Goal: Information Seeking & Learning: Learn about a topic

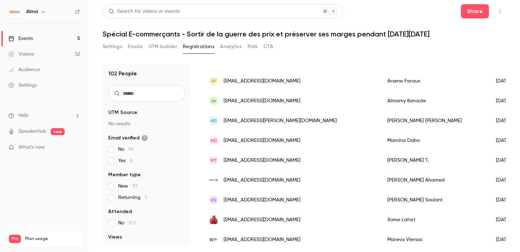
click at [22, 36] on div "Events" at bounding box center [20, 38] width 24 height 7
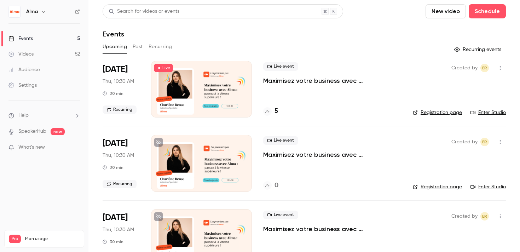
click at [139, 46] on button "Past" at bounding box center [138, 46] width 10 height 11
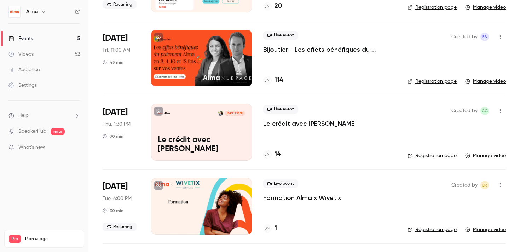
scroll to position [1932, 0]
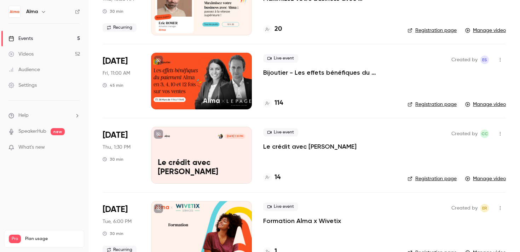
click at [180, 65] on div at bounding box center [201, 81] width 101 height 57
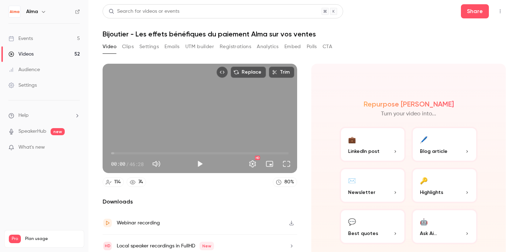
click at [133, 48] on button "Clips" at bounding box center [128, 46] width 12 height 11
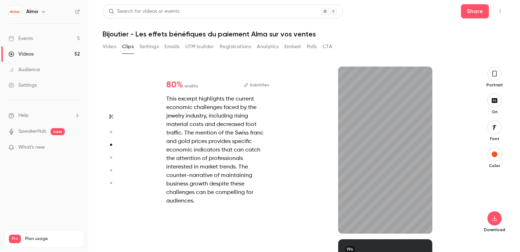
type input "*"
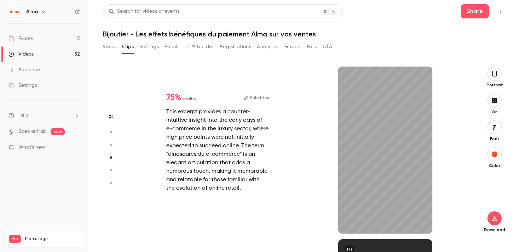
scroll to position [518, 0]
type input "*"
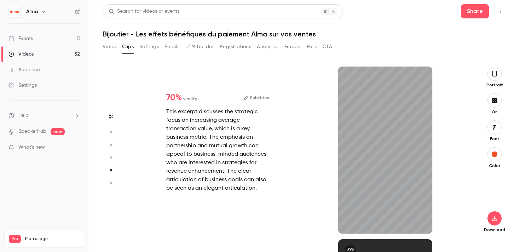
type input "*"
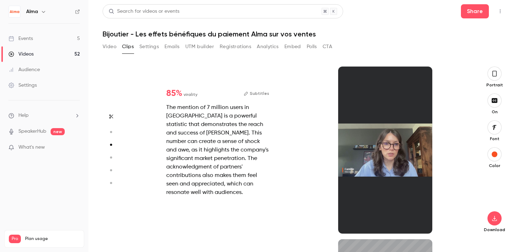
type input "*"
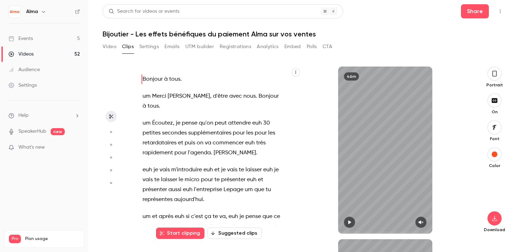
scroll to position [0, 0]
click at [110, 47] on button "Video" at bounding box center [110, 46] width 14 height 11
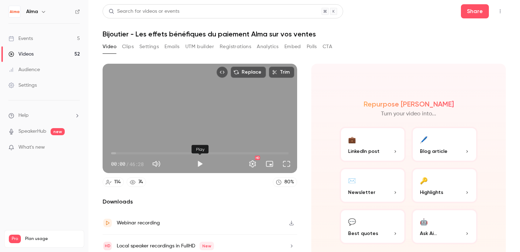
click at [199, 164] on button "Play" at bounding box center [200, 164] width 14 height 14
click at [151, 153] on span "00:02" at bounding box center [199, 152] width 177 height 11
click at [166, 153] on span "14:20" at bounding box center [199, 152] width 177 height 11
click at [184, 152] on span "14:21" at bounding box center [199, 152] width 177 height 11
click at [150, 151] on span "10:10" at bounding box center [199, 152] width 177 height 11
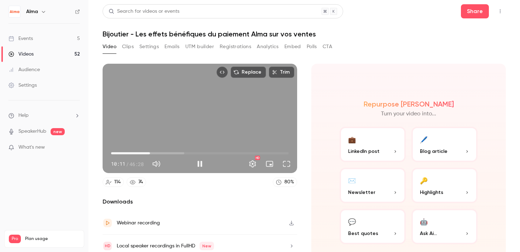
click at [138, 153] on span "10:11" at bounding box center [199, 152] width 177 height 11
click at [200, 154] on span "23:25" at bounding box center [199, 152] width 177 height 11
click at [220, 152] on span "23:25" at bounding box center [199, 152] width 177 height 11
click at [231, 152] on span "28:31" at bounding box center [199, 152] width 177 height 11
click at [246, 155] on span "35:27" at bounding box center [199, 152] width 177 height 11
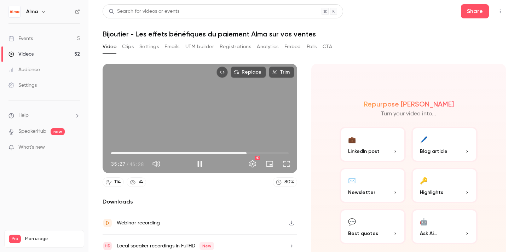
click at [256, 154] on span "35:27" at bounding box center [199, 152] width 177 height 11
click at [250, 153] on span "37:52" at bounding box center [199, 152] width 177 height 11
click at [270, 153] on span "41:33" at bounding box center [199, 152] width 177 height 11
click at [276, 153] on span "43:13" at bounding box center [199, 152] width 177 height 11
click at [181, 154] on span "18:25" at bounding box center [199, 152] width 177 height 11
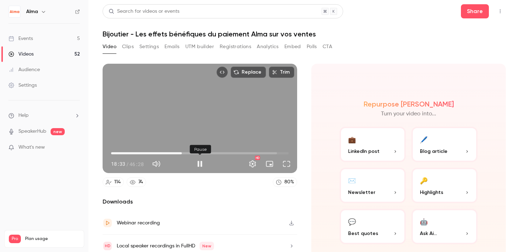
click at [196, 162] on button "Pause" at bounding box center [200, 164] width 14 height 14
type input "******"
